Goal: Task Accomplishment & Management: Manage account settings

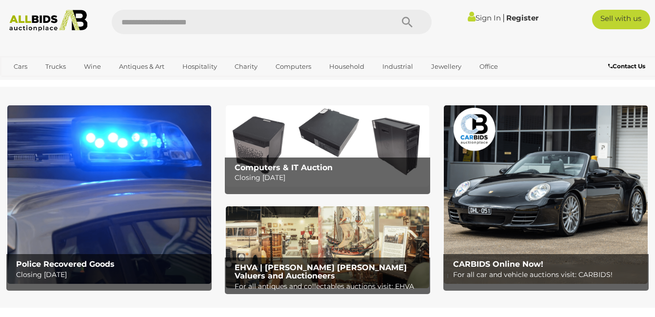
click at [483, 18] on link "Sign In" at bounding box center [484, 17] width 33 height 9
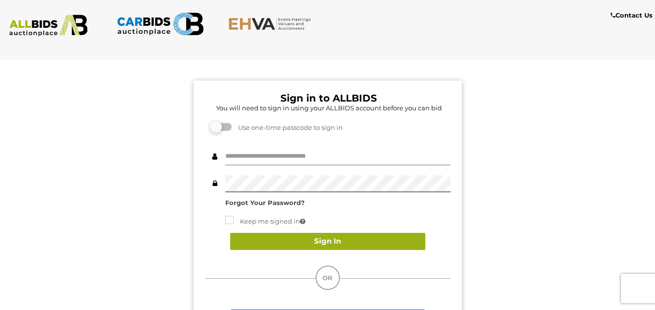
type input "**********"
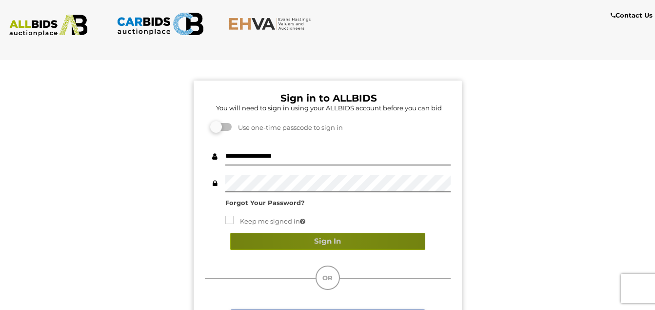
click at [330, 238] on button "Sign In" at bounding box center [327, 241] width 195 height 17
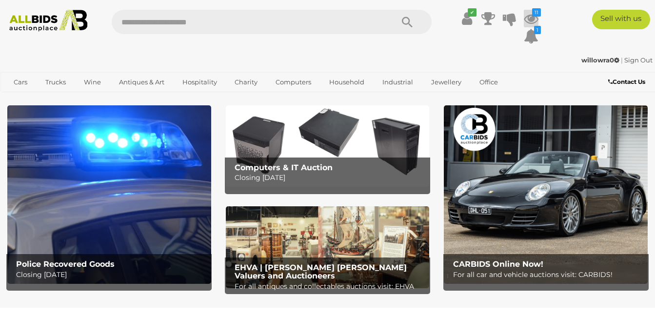
click at [536, 10] on icon "11" at bounding box center [536, 12] width 9 height 8
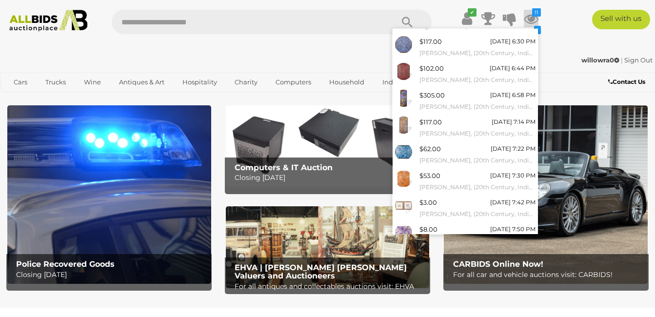
scroll to position [105, 0]
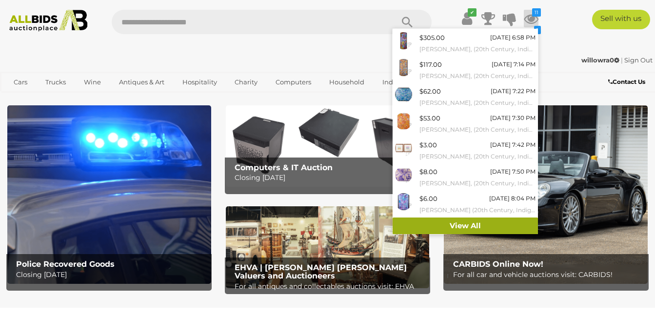
click at [467, 223] on link "View All" at bounding box center [465, 226] width 145 height 17
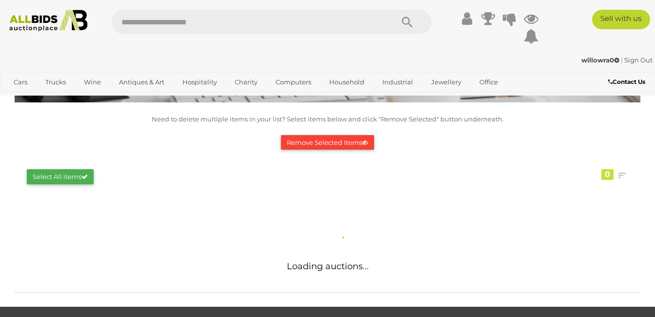
scroll to position [98, 0]
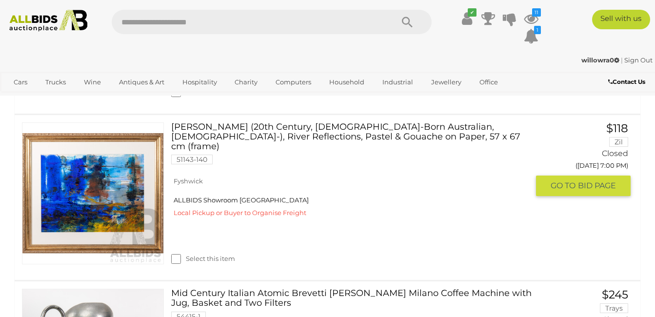
scroll to position [2683, 0]
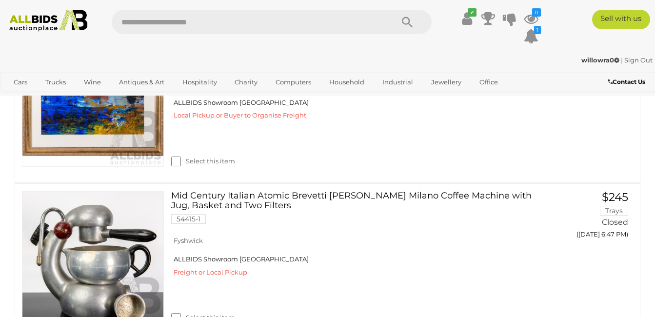
click at [642, 58] on link "Sign Out" at bounding box center [638, 60] width 28 height 8
